Goal: Ask a question

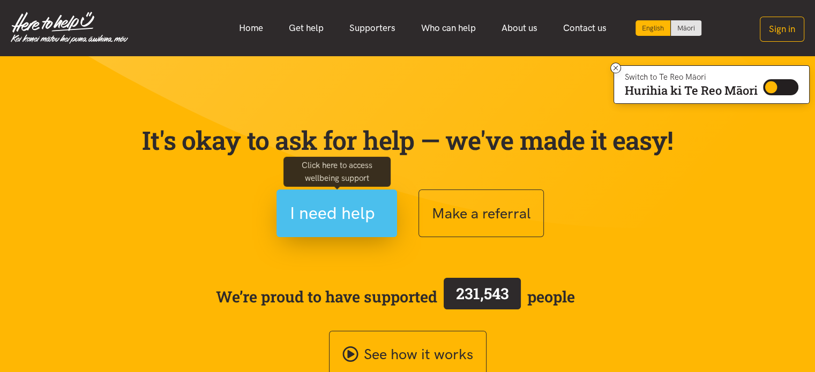
click at [308, 205] on span "I need help" at bounding box center [332, 213] width 85 height 27
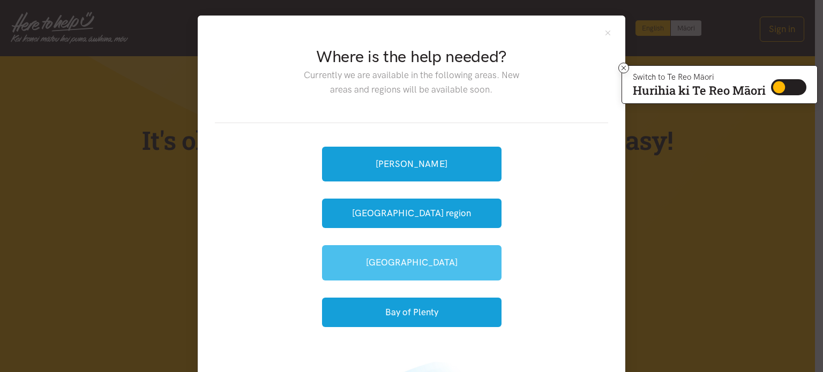
click at [428, 265] on link "[GEOGRAPHIC_DATA]" at bounding box center [411, 262] width 179 height 35
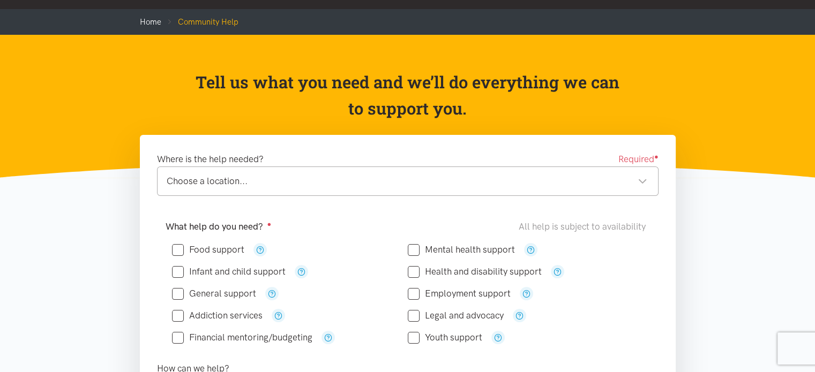
scroll to position [60, 0]
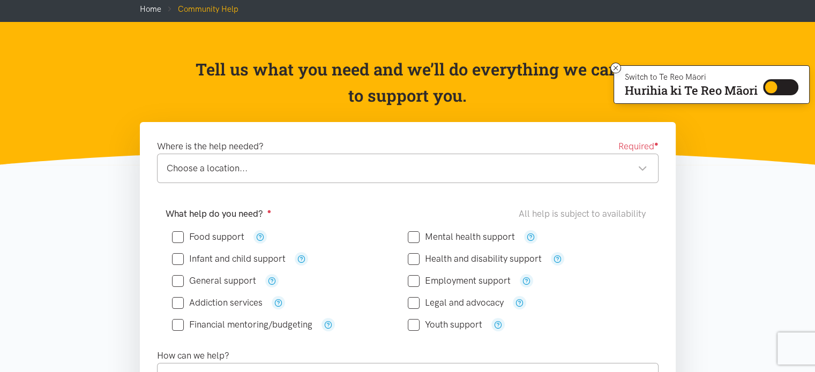
click at [390, 156] on div "Choose a location... Choose a location..." at bounding box center [407, 168] width 501 height 29
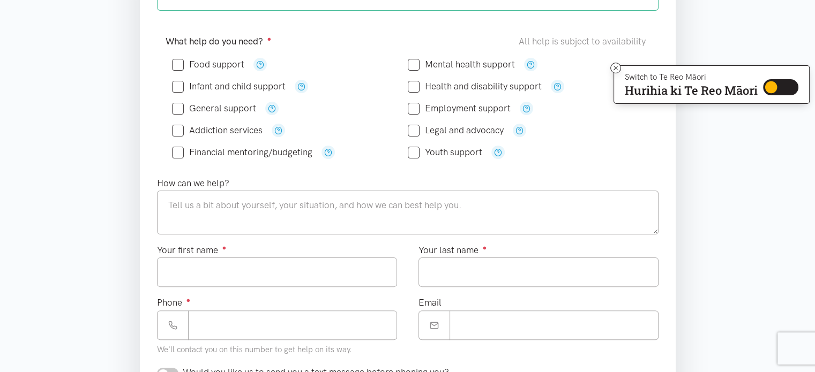
scroll to position [231, 0]
click at [212, 64] on input "Food support" at bounding box center [208, 65] width 72 height 9
checkbox input "true"
click at [429, 62] on input "Mental health support" at bounding box center [461, 65] width 107 height 9
checkbox input "true"
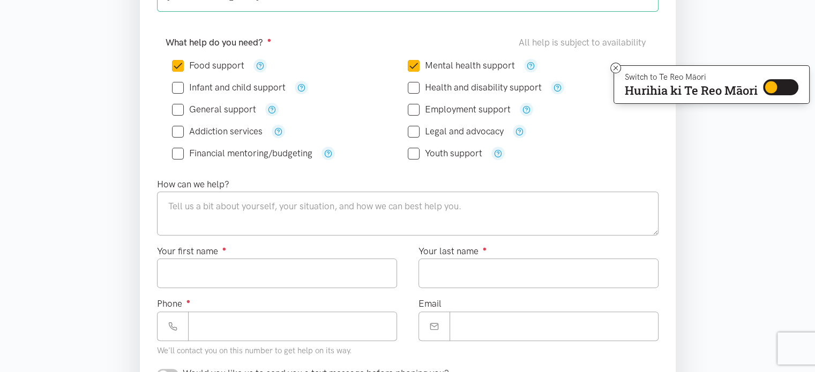
click at [426, 111] on input "Employment support" at bounding box center [459, 109] width 103 height 9
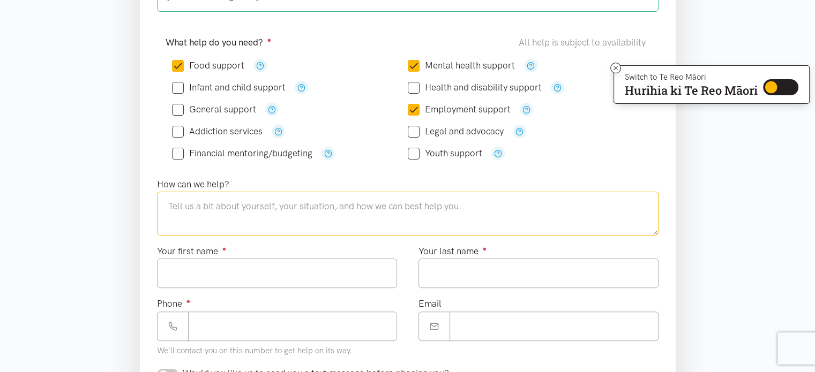
click at [283, 193] on textarea at bounding box center [407, 214] width 501 height 44
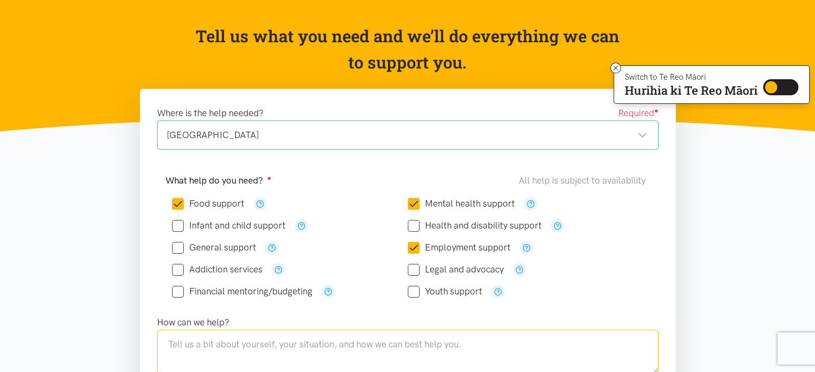
scroll to position [73, 0]
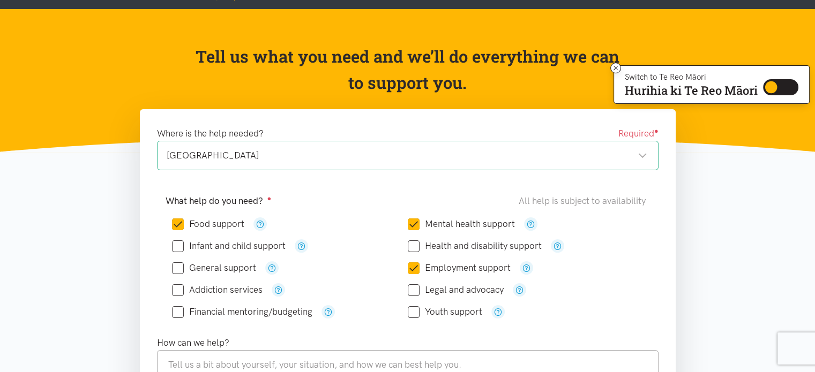
click at [418, 261] on div "Employment support" at bounding box center [526, 267] width 236 height 13
click at [408, 272] on icon at bounding box center [414, 268] width 12 height 12
click at [413, 269] on input "Employment support" at bounding box center [459, 268] width 103 height 9
checkbox input "false"
click at [412, 223] on input "Mental health support" at bounding box center [461, 224] width 107 height 9
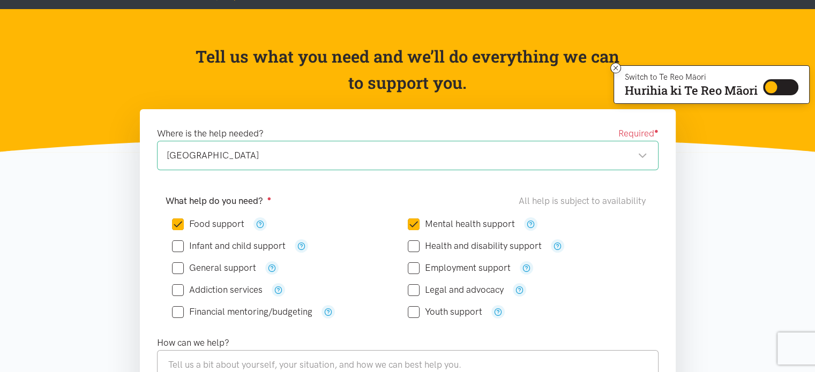
checkbox input "false"
click at [184, 223] on input "Food support" at bounding box center [208, 224] width 72 height 9
checkbox input "false"
